Goal: Task Accomplishment & Management: Complete application form

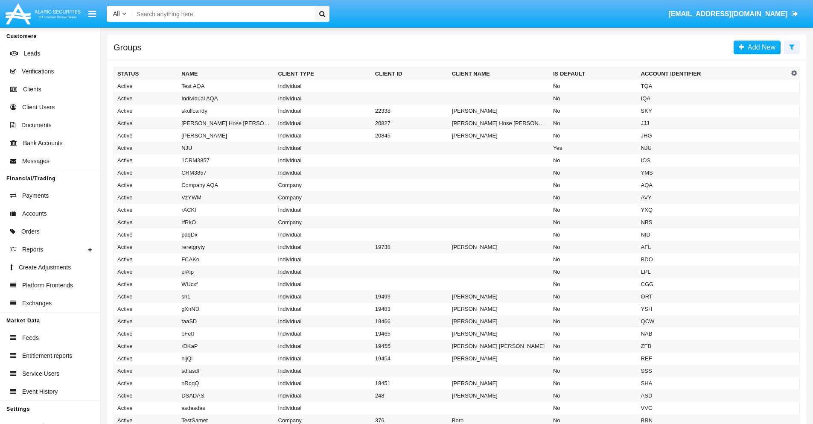
click at [792, 47] on icon at bounding box center [792, 47] width 6 height 7
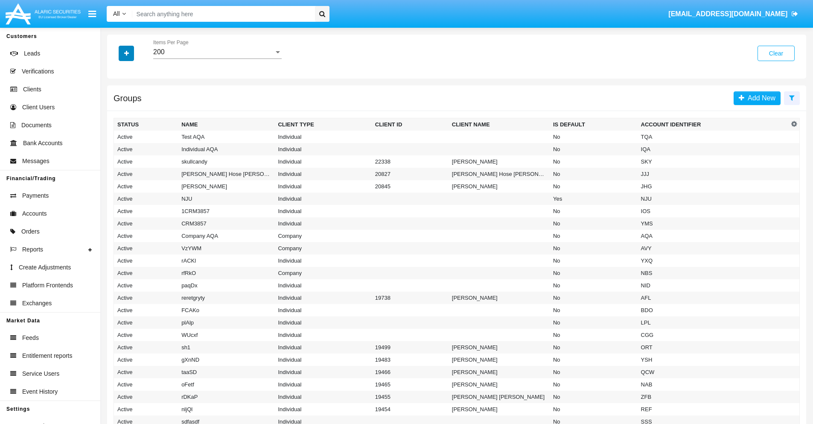
click at [126, 53] on icon "button" at bounding box center [126, 53] width 5 height 6
click at [150, 145] on span "Account Identifier" at bounding box center [150, 145] width 53 height 10
click at [117, 149] on input "Account Identifier" at bounding box center [117, 149] width 0 height 0
checkbox input "true"
click at [126, 53] on icon "button" at bounding box center [126, 53] width 5 height 6
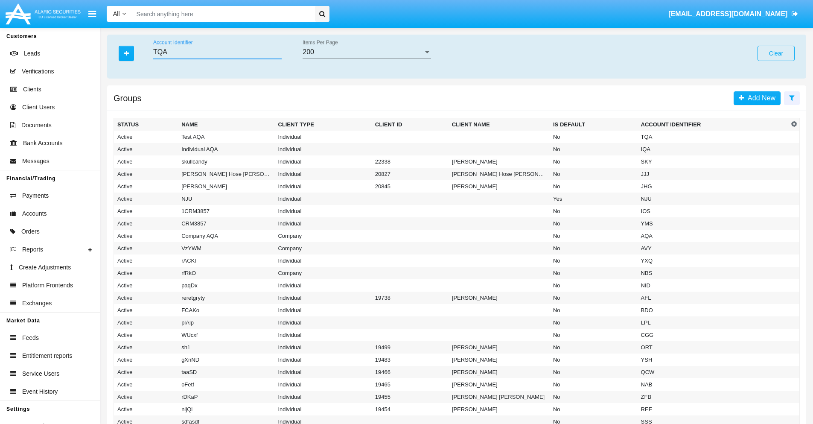
click at [217, 52] on input "TQA" at bounding box center [217, 52] width 128 height 8
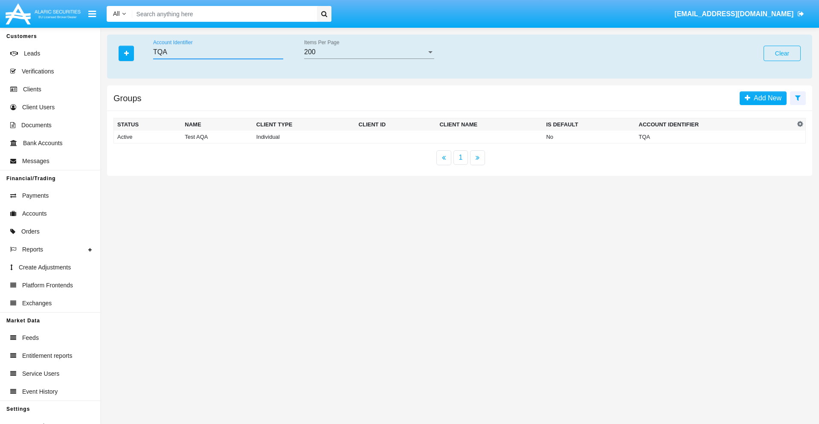
type input "TQA"
click at [715, 137] on td "TQA" at bounding box center [715, 137] width 160 height 13
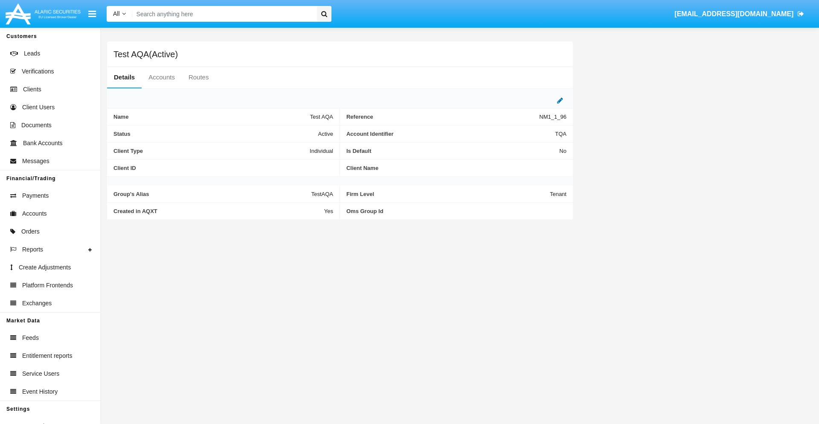
click at [560, 100] on icon at bounding box center [560, 100] width 6 height 7
click at [294, 131] on div "Active" at bounding box center [290, 131] width 69 height 7
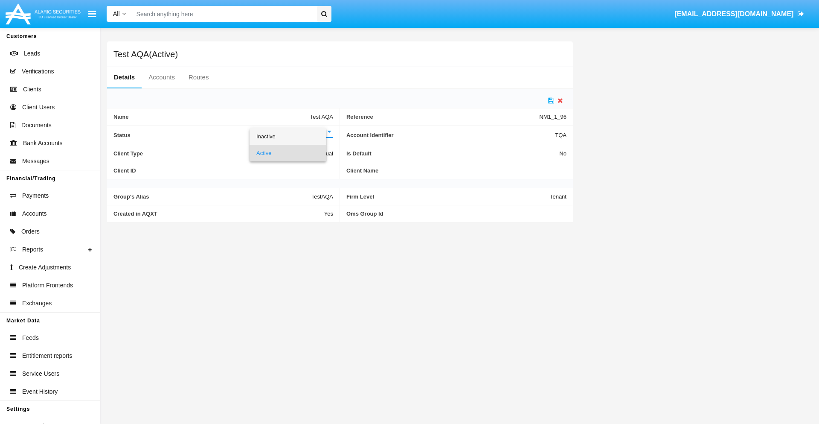
click at [294, 136] on span "Inactive" at bounding box center [287, 136] width 63 height 17
click at [551, 100] on icon at bounding box center [551, 100] width 6 height 7
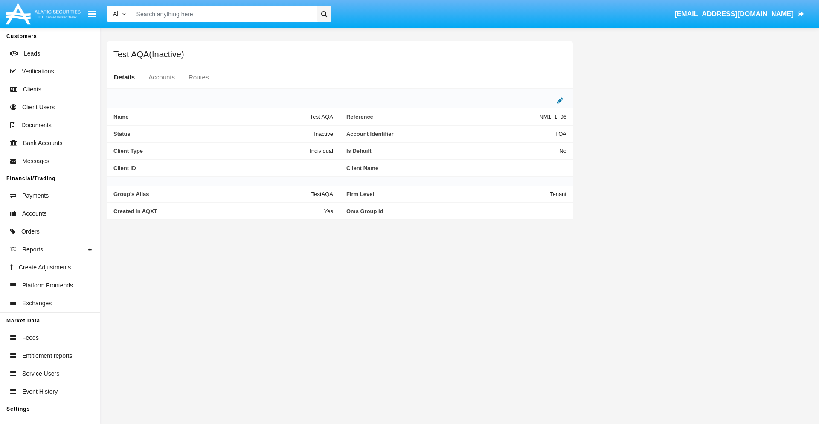
click at [560, 100] on icon at bounding box center [560, 100] width 6 height 7
click at [294, 131] on div "Inactive" at bounding box center [290, 131] width 69 height 7
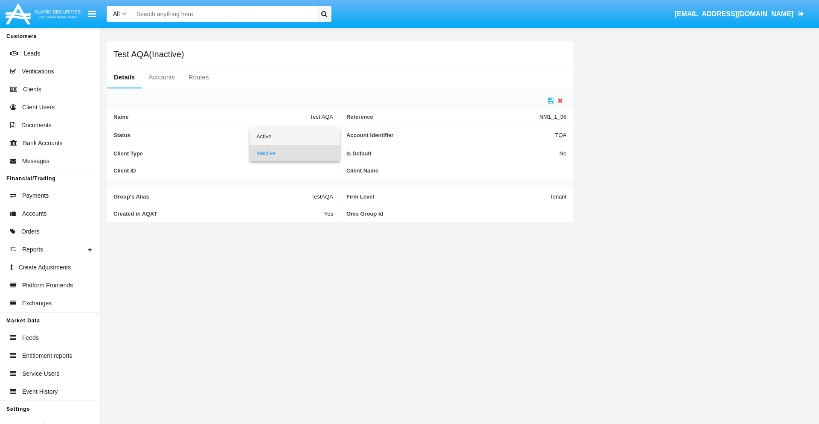
click at [294, 136] on span "Active" at bounding box center [294, 136] width 77 height 17
click at [551, 100] on icon at bounding box center [551, 100] width 6 height 7
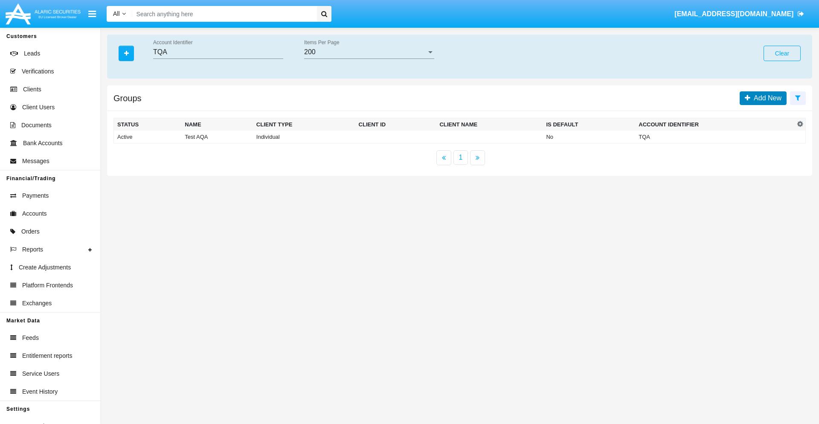
click at [766, 98] on span "Add New" at bounding box center [766, 97] width 31 height 7
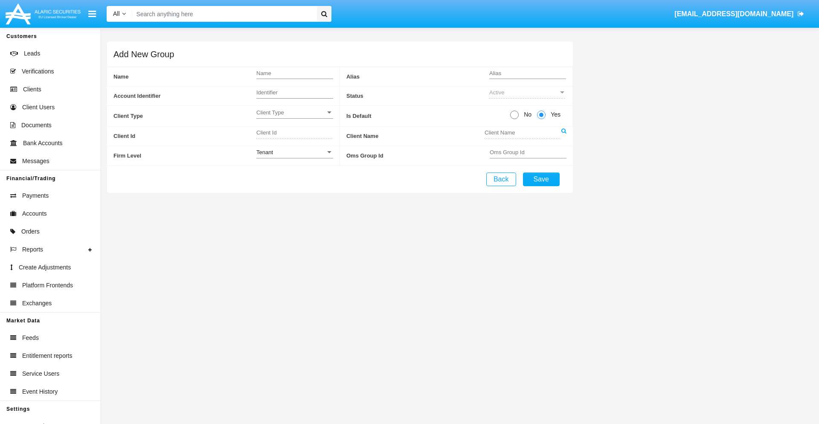
click at [294, 112] on span "Client Type" at bounding box center [290, 112] width 69 height 7
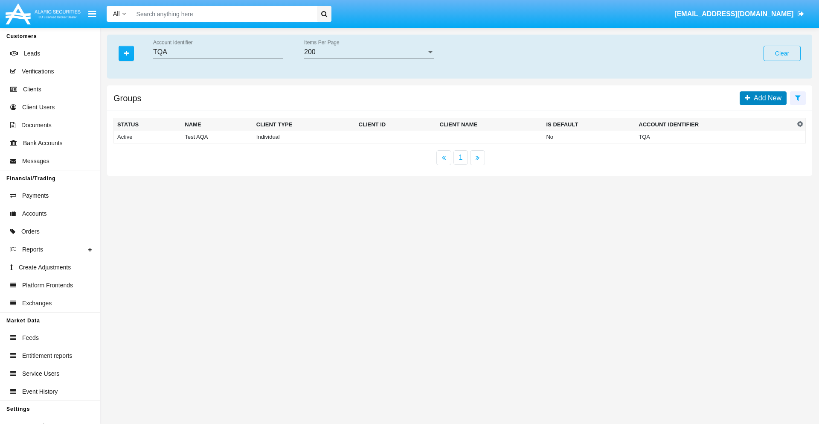
click at [766, 98] on span "Add New" at bounding box center [766, 97] width 31 height 7
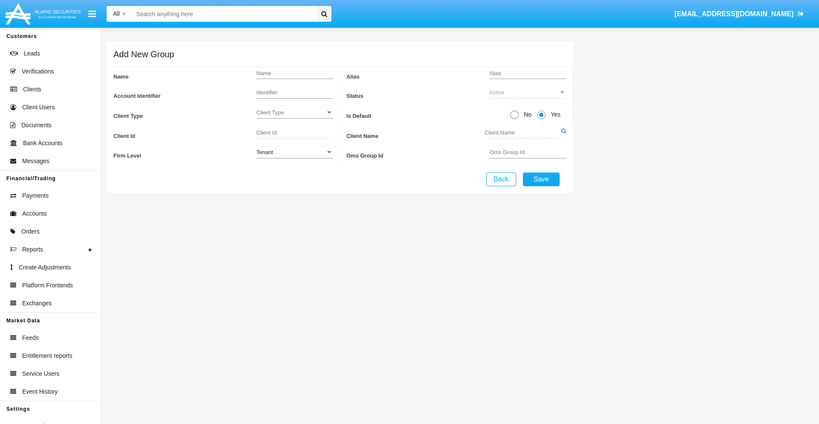
click at [526, 114] on span "No" at bounding box center [526, 114] width 15 height 9
click at [515, 119] on input "No" at bounding box center [514, 119] width 0 height 0
radio input "true"
click at [294, 152] on div "Tenant" at bounding box center [290, 152] width 69 height 7
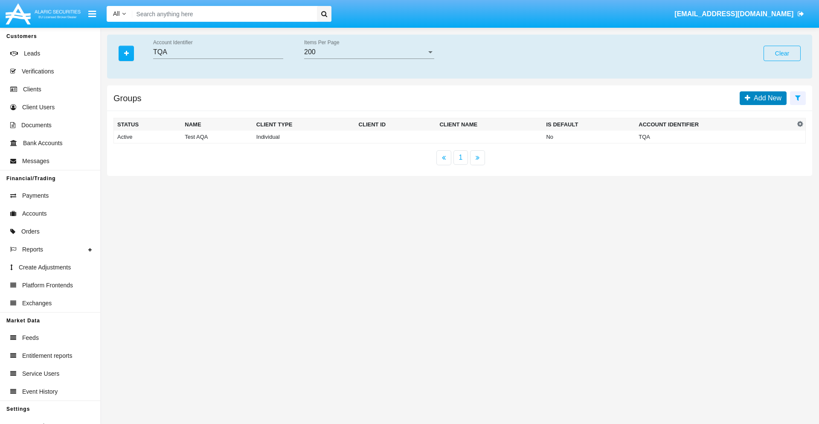
click at [766, 98] on span "Add New" at bounding box center [766, 97] width 31 height 7
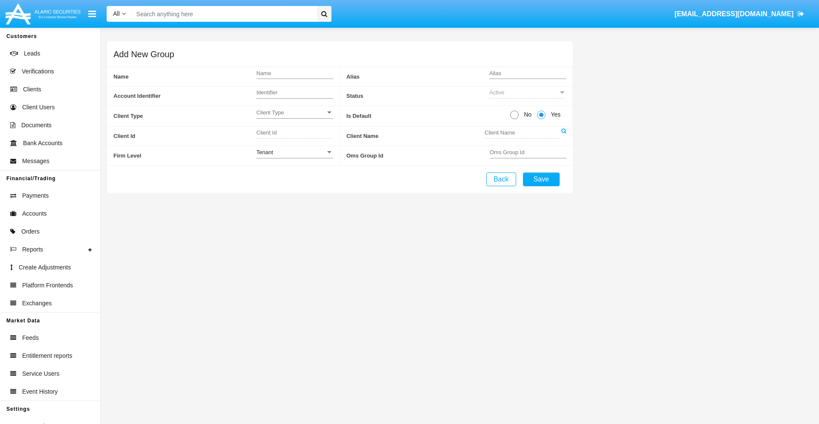
click at [526, 114] on span "No" at bounding box center [526, 114] width 15 height 9
click at [515, 119] on input "No" at bounding box center [514, 119] width 0 height 0
radio input "true"
click at [554, 114] on span "Yes" at bounding box center [554, 114] width 17 height 9
click at [542, 119] on input "Yes" at bounding box center [541, 119] width 0 height 0
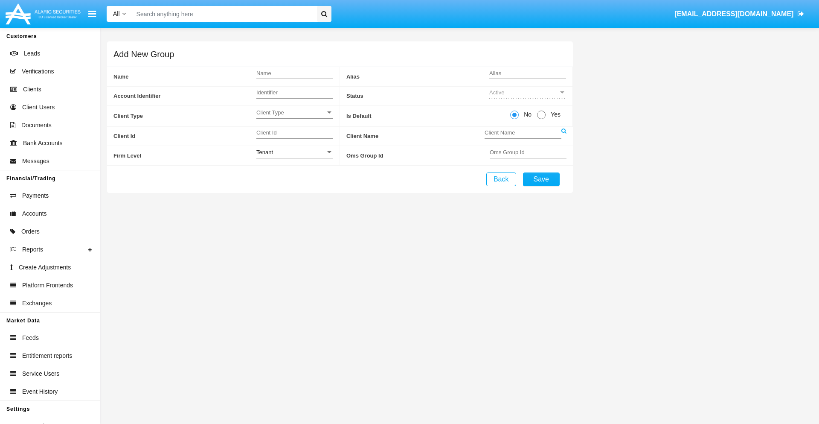
radio input "true"
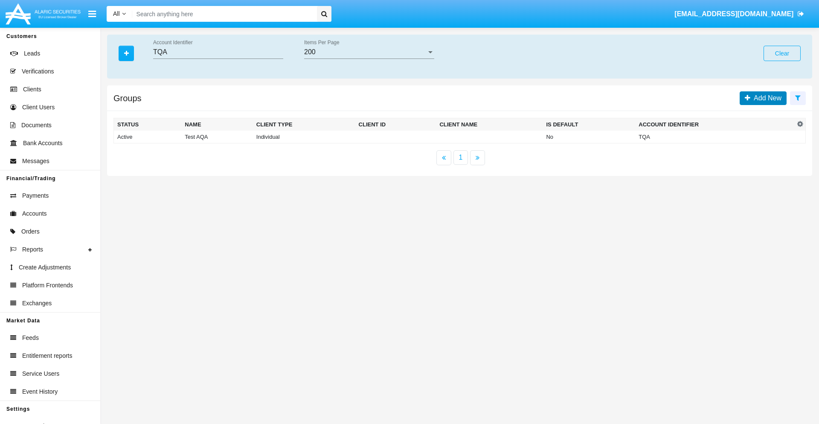
click at [766, 98] on span "Add New" at bounding box center [766, 97] width 31 height 7
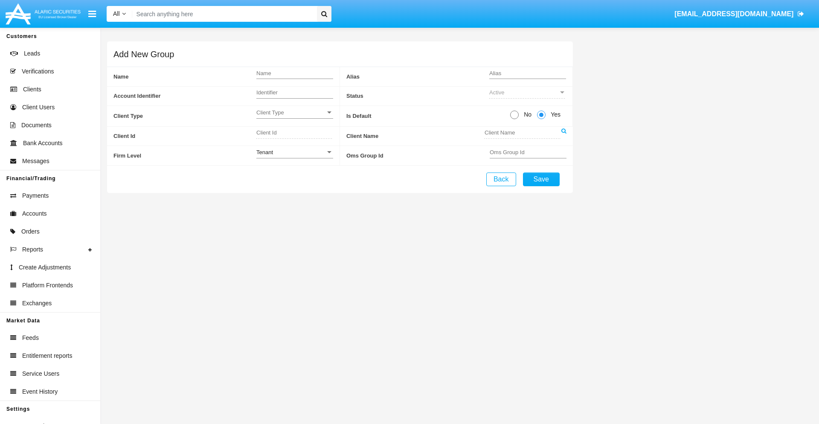
click at [526, 114] on span "No" at bounding box center [526, 114] width 15 height 9
click at [515, 119] on input "No" at bounding box center [514, 119] width 0 height 0
radio input "true"
click at [294, 112] on span "Client Type" at bounding box center [290, 112] width 69 height 7
click at [294, 117] on span "Individual" at bounding box center [294, 117] width 77 height 17
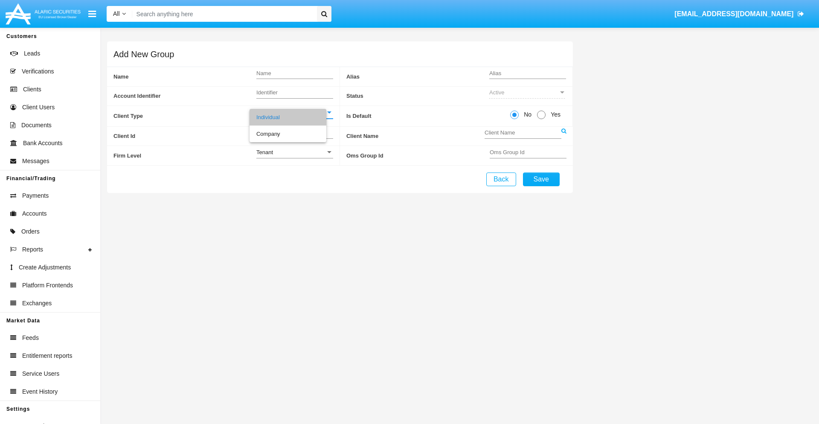
click at [564, 136] on link at bounding box center [564, 136] width 5 height 19
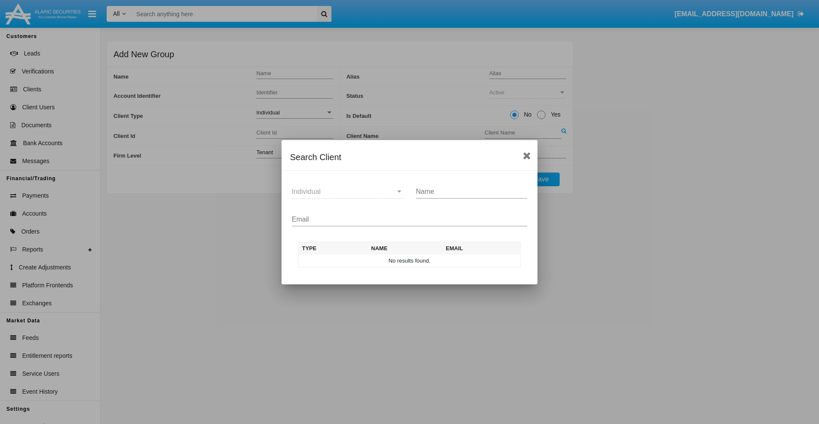
click at [410, 219] on input "Email" at bounding box center [410, 220] width 236 height 8
type input "[EMAIL_ADDRESS][DOMAIN_NAME]"
